Goal: Task Accomplishment & Management: Complete application form

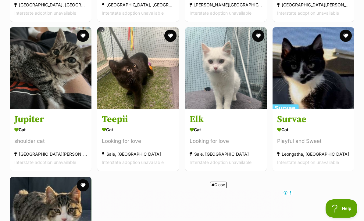
scroll to position [248, 0]
click at [110, 76] on img at bounding box center [138, 68] width 82 height 82
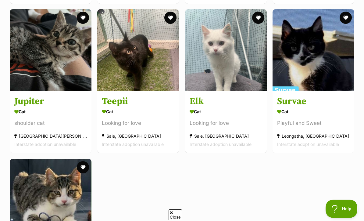
scroll to position [0, 0]
click at [341, 79] on img at bounding box center [314, 50] width 82 height 82
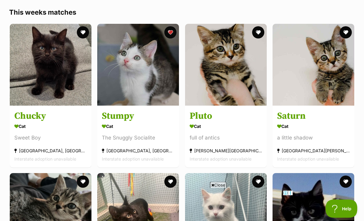
scroll to position [100, 0]
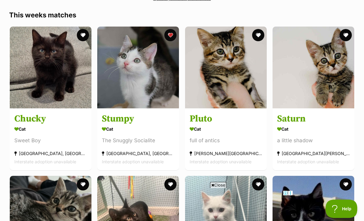
click at [41, 62] on img at bounding box center [51, 68] width 82 height 82
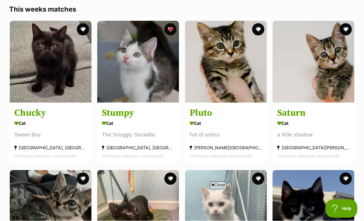
scroll to position [106, 0]
click at [38, 35] on img at bounding box center [51, 62] width 82 height 82
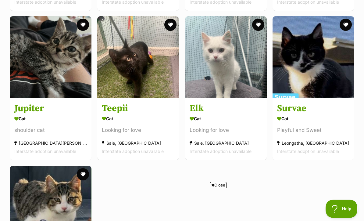
scroll to position [261, 0]
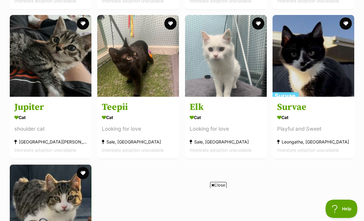
click at [330, 80] on img at bounding box center [314, 56] width 82 height 82
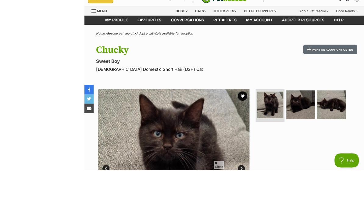
scroll to position [68, 0]
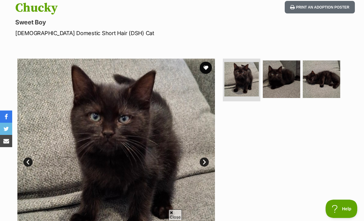
click at [254, 81] on img at bounding box center [322, 79] width 38 height 38
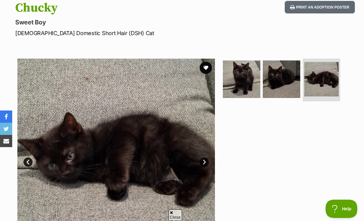
click at [254, 92] on img at bounding box center [282, 79] width 38 height 38
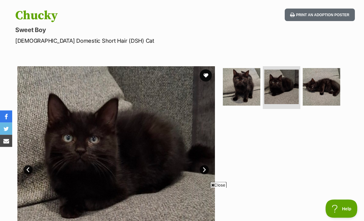
scroll to position [58, 0]
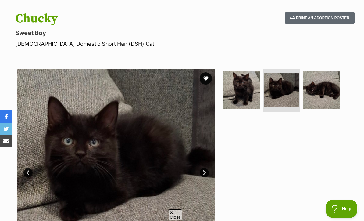
click at [208, 78] on button "favourite" at bounding box center [206, 78] width 12 height 12
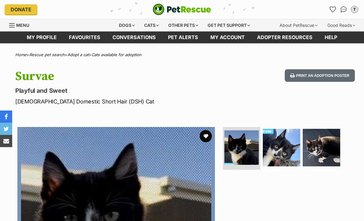
click at [208, 134] on button "favourite" at bounding box center [206, 136] width 12 height 12
click at [80, 38] on link "Favourites" at bounding box center [85, 37] width 44 height 12
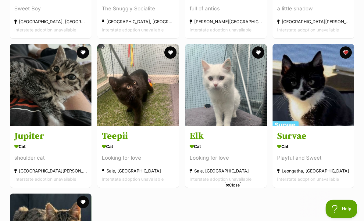
click at [113, 85] on img at bounding box center [138, 85] width 82 height 82
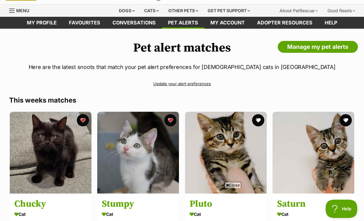
scroll to position [16, 0]
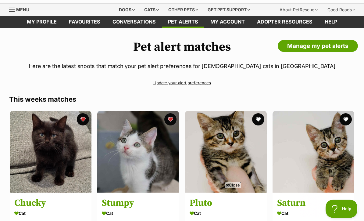
click at [76, 16] on link "Favourites" at bounding box center [85, 22] width 44 height 12
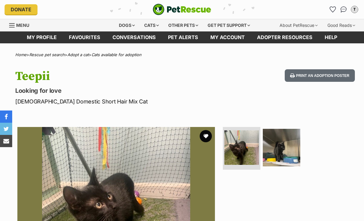
click at [208, 135] on button "favourite" at bounding box center [206, 136] width 12 height 12
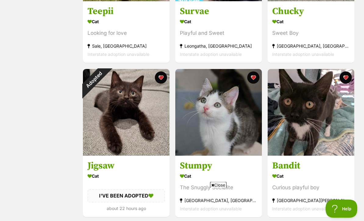
scroll to position [213, 0]
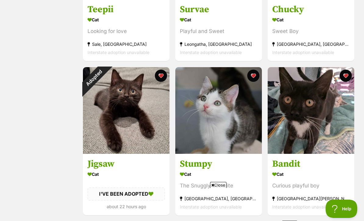
click at [105, 89] on div "Adopted" at bounding box center [94, 78] width 22 height 22
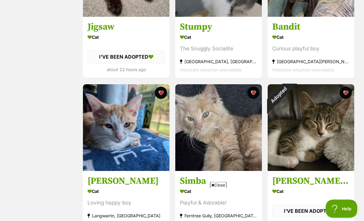
scroll to position [349, 0]
click at [241, 139] on img at bounding box center [218, 127] width 87 height 87
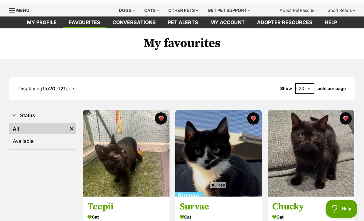
scroll to position [0, 0]
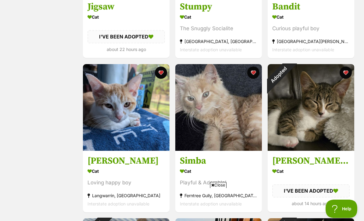
click at [326, 110] on img at bounding box center [311, 107] width 87 height 87
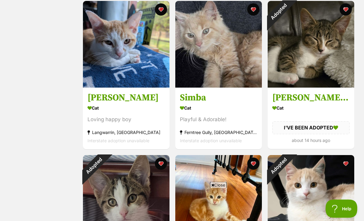
scroll to position [432, 0]
click at [155, 190] on img at bounding box center [126, 198] width 87 height 87
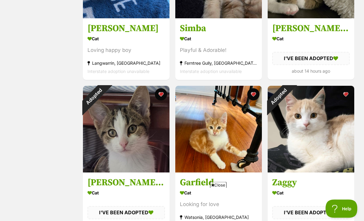
scroll to position [502, 0]
click at [316, 129] on img at bounding box center [311, 129] width 87 height 87
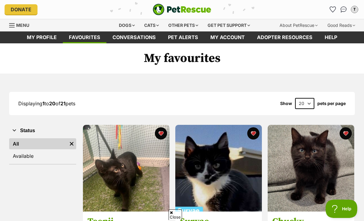
scroll to position [522, 0]
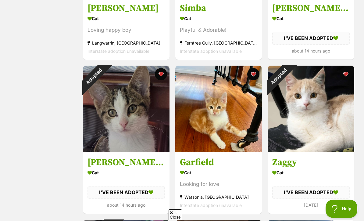
click at [154, 113] on img at bounding box center [126, 109] width 87 height 87
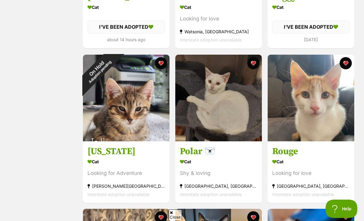
scroll to position [678, 0]
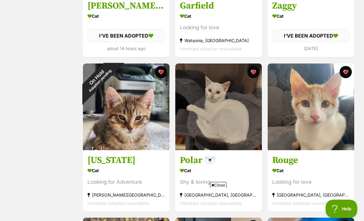
click at [128, 99] on img at bounding box center [126, 106] width 87 height 87
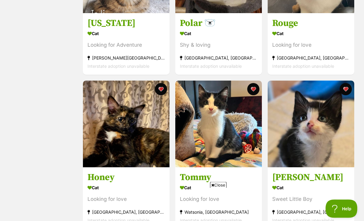
scroll to position [815, 0]
click at [153, 152] on img at bounding box center [126, 124] width 87 height 87
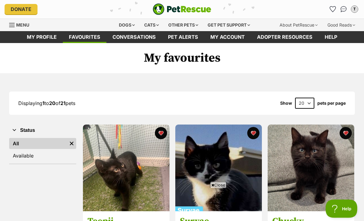
scroll to position [0, 0]
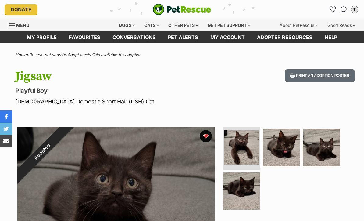
click at [208, 136] on button "favourite" at bounding box center [206, 136] width 12 height 12
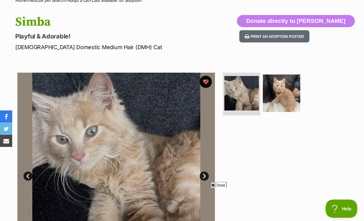
scroll to position [48, 0]
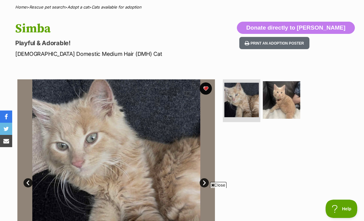
click at [206, 88] on button "favourite" at bounding box center [206, 88] width 12 height 12
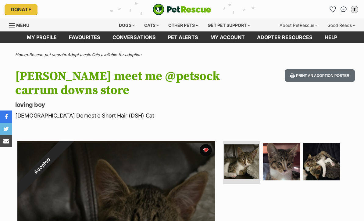
click at [206, 153] on button "favourite" at bounding box center [206, 150] width 12 height 12
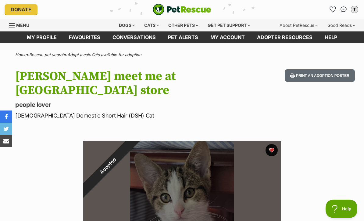
click at [133, 149] on div "Adopted" at bounding box center [107, 165] width 49 height 49
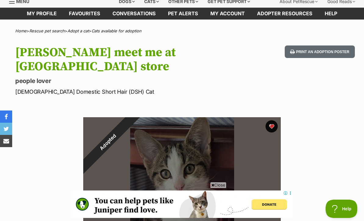
scroll to position [22, 0]
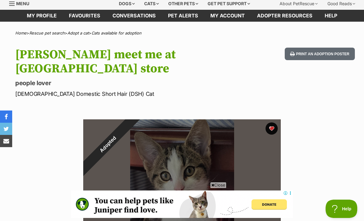
click at [146, 130] on div "Adopted" at bounding box center [107, 143] width 77 height 77
click at [133, 127] on div "Adopted" at bounding box center [107, 143] width 49 height 49
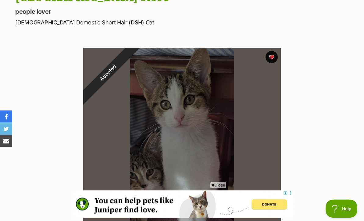
scroll to position [93, 0]
click at [223, 188] on span "Close" at bounding box center [218, 185] width 16 height 6
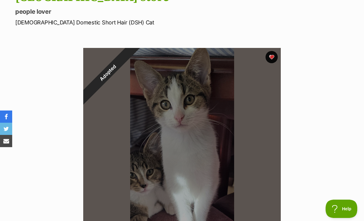
click at [146, 61] on div "Adopted" at bounding box center [107, 72] width 77 height 77
click at [133, 56] on div "Adopted" at bounding box center [107, 72] width 49 height 49
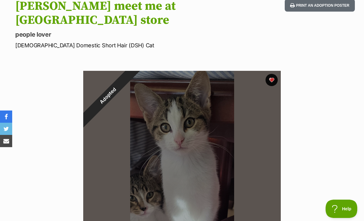
scroll to position [71, 0]
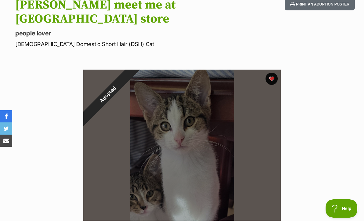
click at [133, 75] on div "Adopted" at bounding box center [107, 94] width 49 height 49
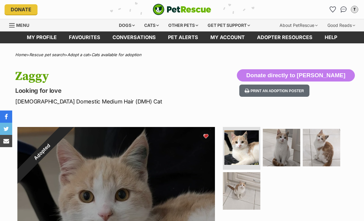
click at [206, 135] on button "favourite" at bounding box center [206, 136] width 12 height 12
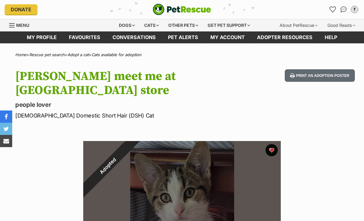
click at [275, 149] on button "favourite" at bounding box center [272, 150] width 12 height 12
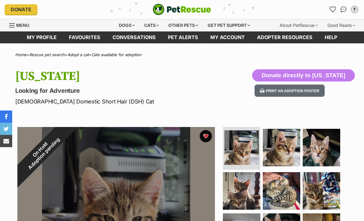
click at [67, 137] on div "On Hold Adoption pending" at bounding box center [41, 151] width 49 height 49
click at [67, 135] on div "On Hold Adoption pending" at bounding box center [41, 151] width 49 height 49
click at [67, 137] on div "On Hold Adoption pending" at bounding box center [41, 151] width 49 height 49
click at [67, 132] on div "On Hold Adoption pending" at bounding box center [41, 151] width 49 height 49
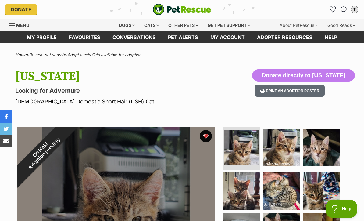
click at [67, 137] on div "On Hold Adoption pending" at bounding box center [41, 151] width 49 height 49
click at [67, 135] on div "On Hold Adoption pending" at bounding box center [41, 151] width 49 height 49
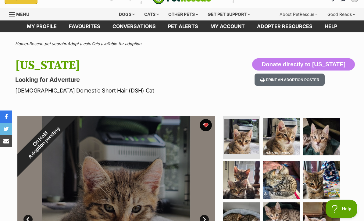
scroll to position [17, 0]
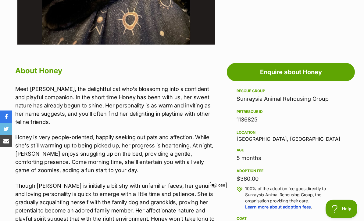
scroll to position [208, 0]
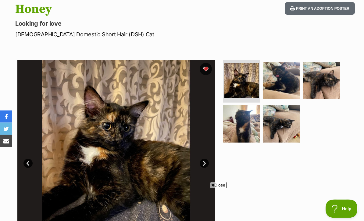
click at [209, 67] on button "favourite" at bounding box center [206, 69] width 12 height 12
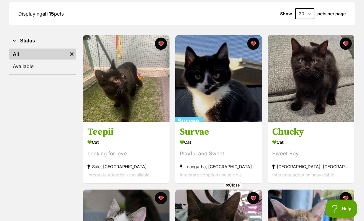
scroll to position [89, 0]
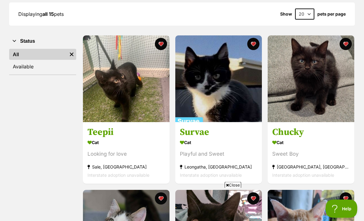
click at [328, 103] on img at bounding box center [311, 79] width 87 height 87
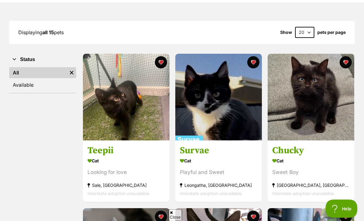
scroll to position [71, 0]
click at [162, 63] on button "favourite" at bounding box center [161, 62] width 12 height 12
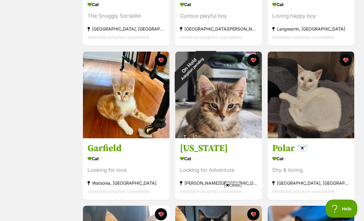
scroll to position [382, 0]
click at [206, 60] on div "On Hold Adoption pending" at bounding box center [190, 67] width 31 height 31
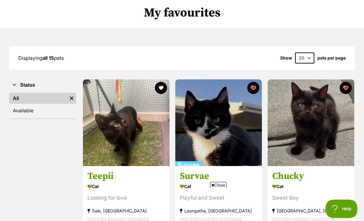
scroll to position [0, 0]
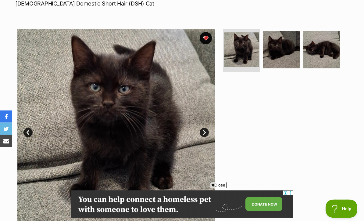
scroll to position [46, 0]
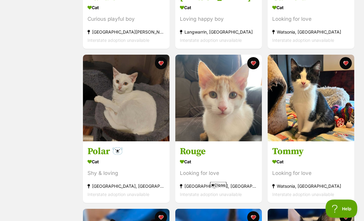
scroll to position [379, 0]
click at [163, 63] on button "favourite" at bounding box center [161, 63] width 12 height 12
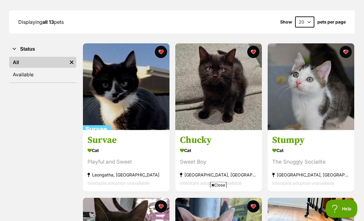
scroll to position [0, 0]
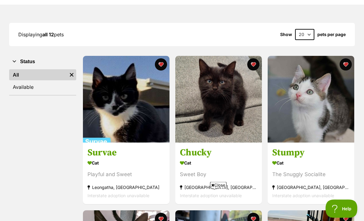
scroll to position [69, 0]
click at [244, 131] on img at bounding box center [218, 99] width 87 height 87
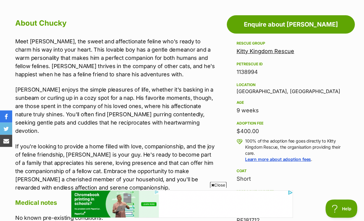
scroll to position [328, 0]
click at [279, 51] on link "Kitty Kingdom Rescue" at bounding box center [266, 51] width 58 height 6
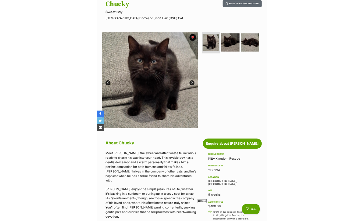
scroll to position [182, 0]
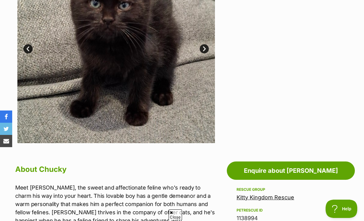
click at [302, 172] on link "Enquire about Chucky" at bounding box center [291, 170] width 128 height 18
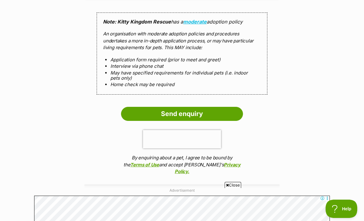
scroll to position [573, 0]
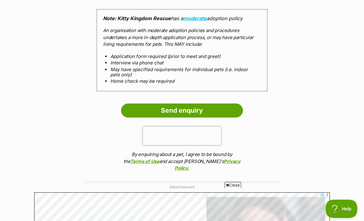
click at [224, 110] on input "Send enquiry" at bounding box center [182, 110] width 122 height 14
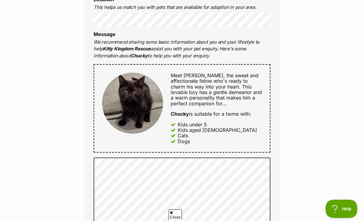
scroll to position [267, 0]
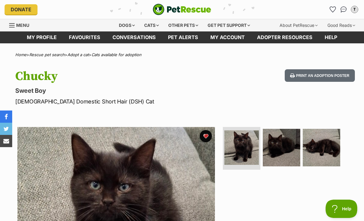
click at [81, 36] on link "Favourites" at bounding box center [85, 37] width 44 height 12
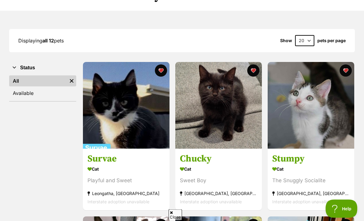
scroll to position [63, 0]
click at [164, 71] on button "favourite" at bounding box center [161, 70] width 12 height 12
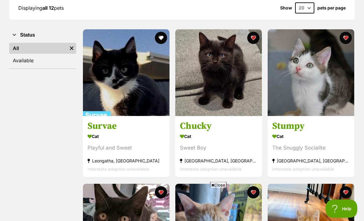
scroll to position [96, 0]
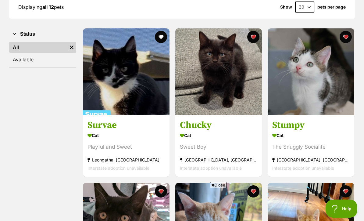
click at [347, 37] on button "favourite" at bounding box center [346, 37] width 12 height 12
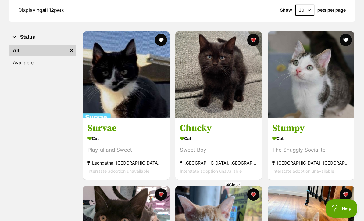
scroll to position [93, 0]
click at [237, 83] on img at bounding box center [218, 74] width 87 height 87
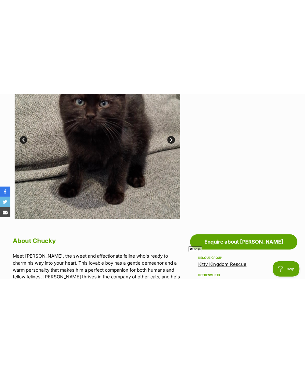
scroll to position [146, 0]
